Goal: Check status

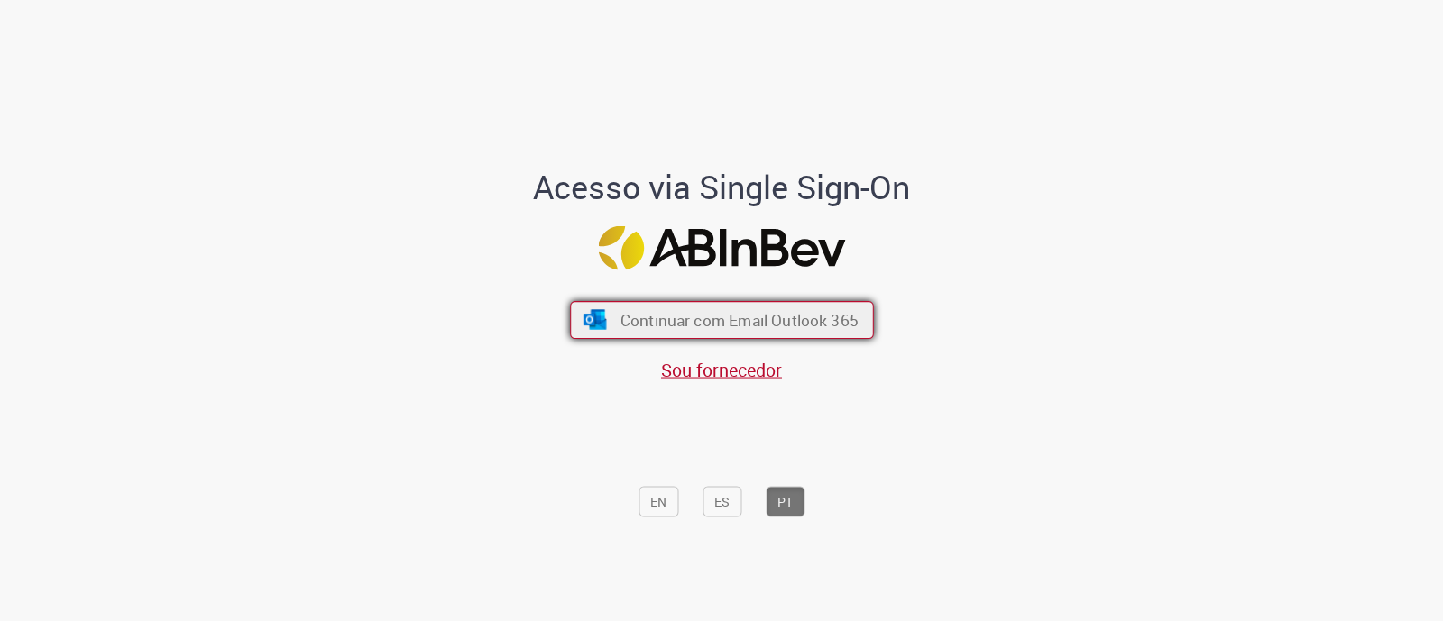
click at [771, 324] on span "Continuar com Email Outlook 365" at bounding box center [738, 320] width 238 height 21
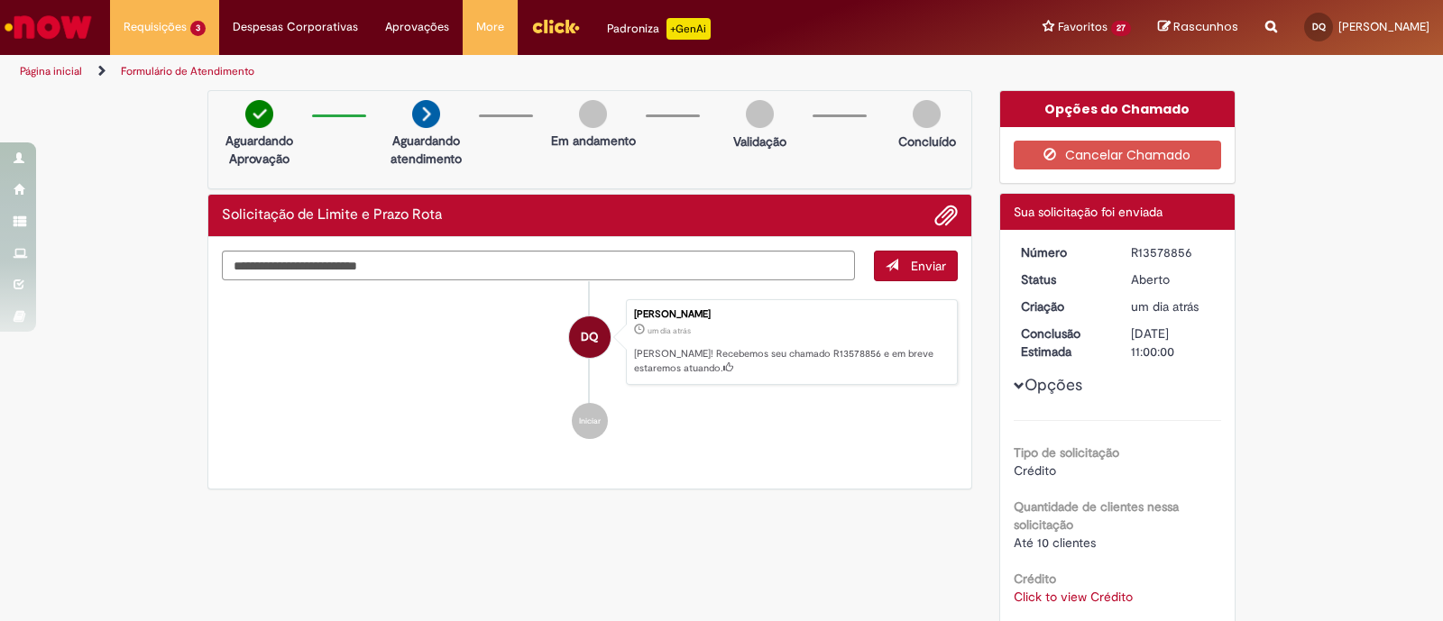
click at [1369, 135] on div "Verificar Código de Barras Aguardando Aprovação Aguardando atendimento Em andam…" at bounding box center [721, 486] width 1443 height 792
